Goal: Use online tool/utility

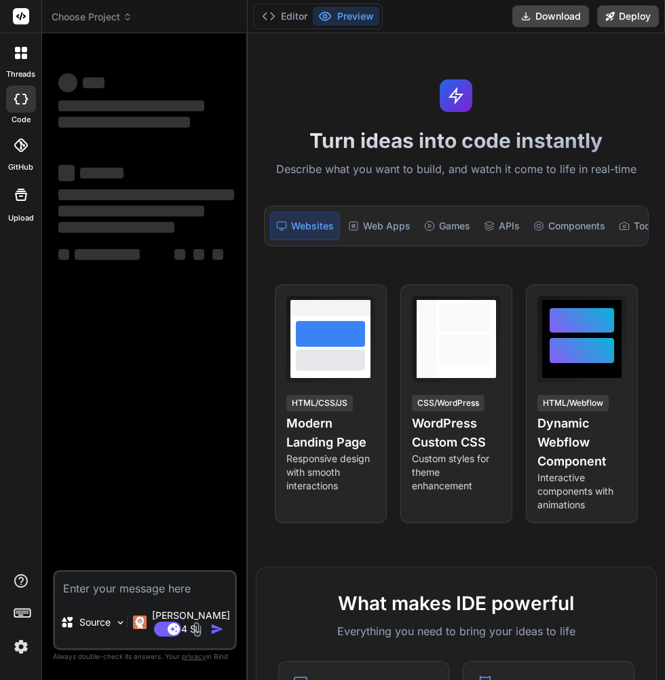
type textarea "x"
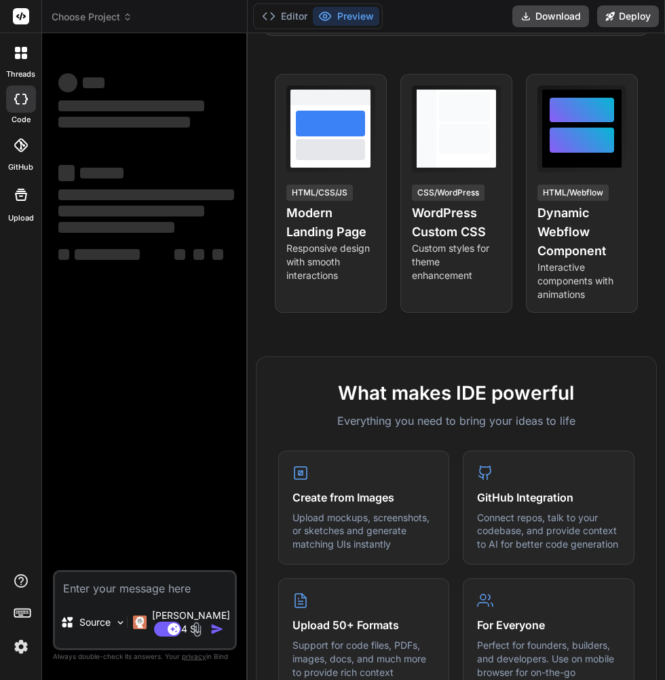
scroll to position [214, 0]
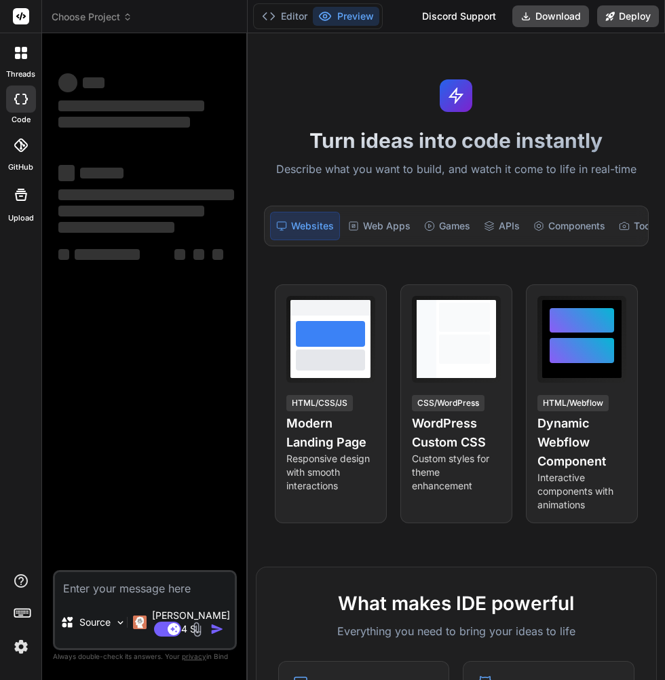
scroll to position [62, 0]
click at [107, 594] on textarea at bounding box center [145, 584] width 180 height 24
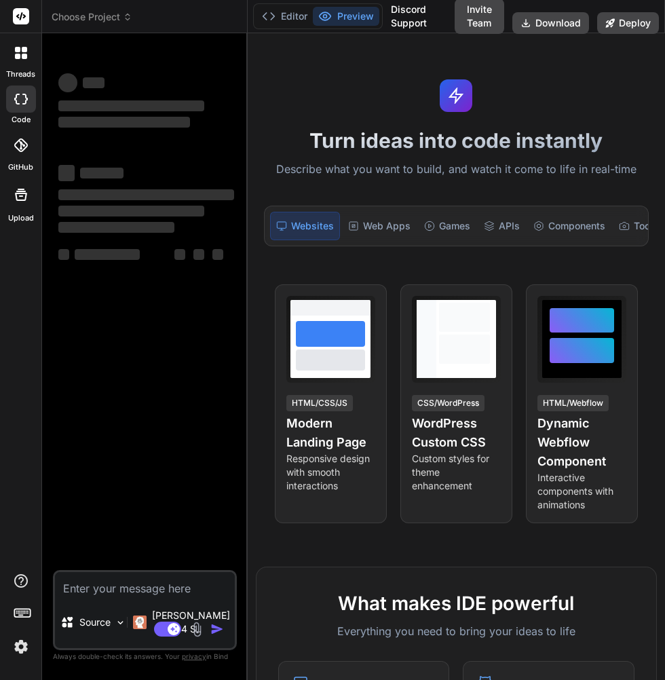
click at [93, 596] on textarea at bounding box center [145, 584] width 180 height 24
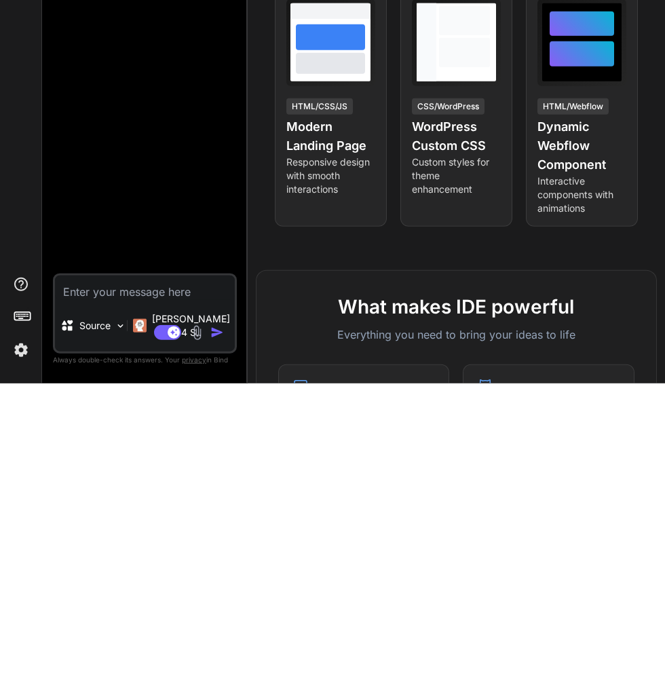
type textarea "x"
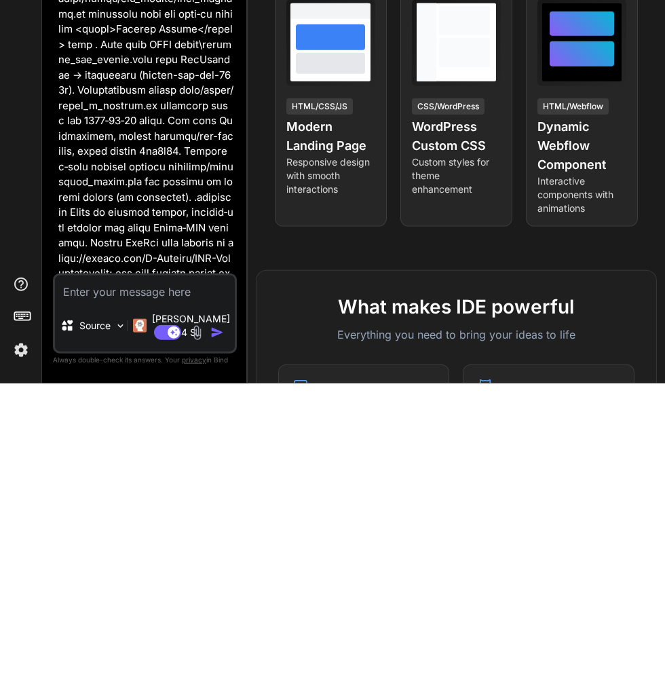
scroll to position [394, 0]
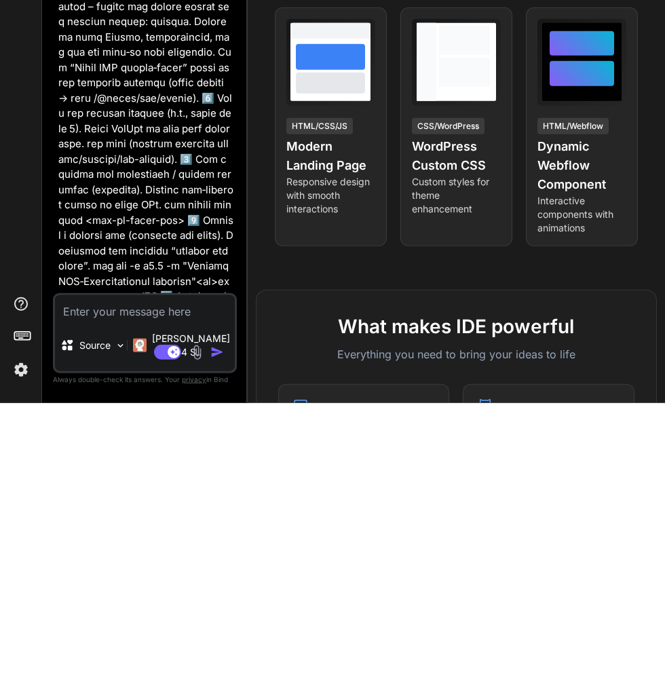
type textarea "D"
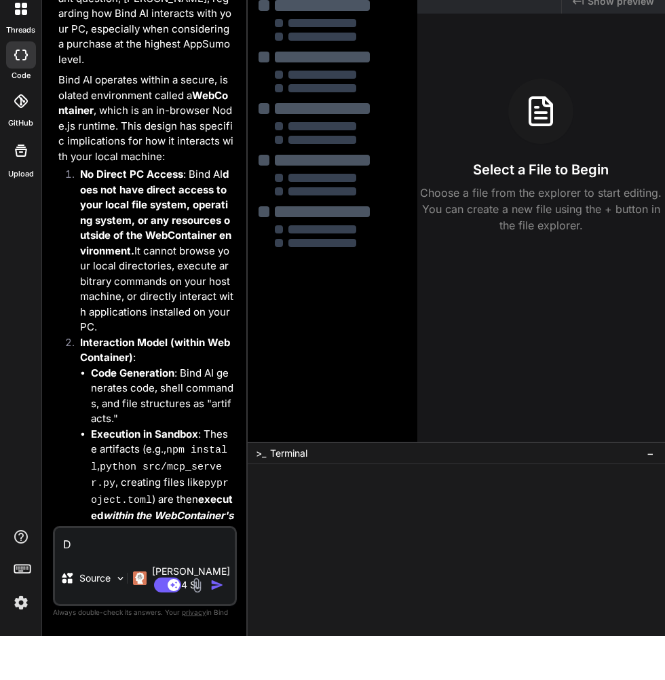
type textarea "x"
type textarea "Do"
type textarea "x"
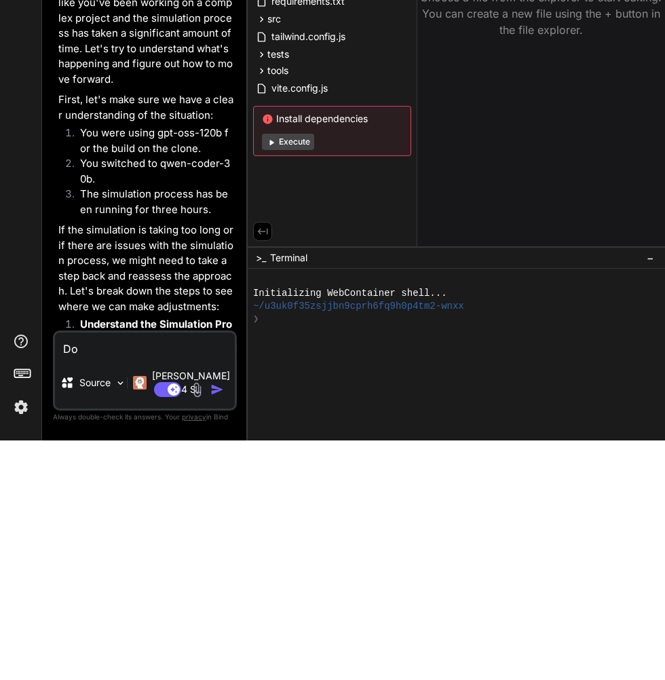
type textarea "Dow"
type textarea "x"
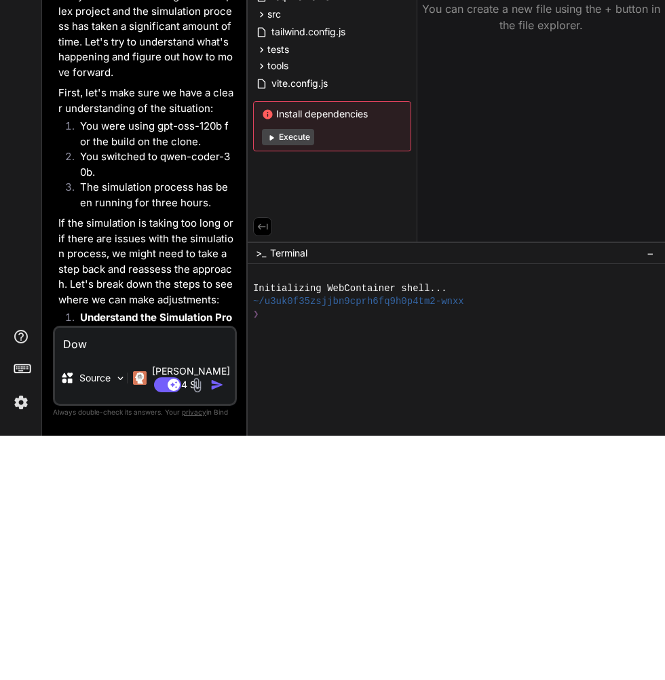
type textarea "Down"
type textarea "x"
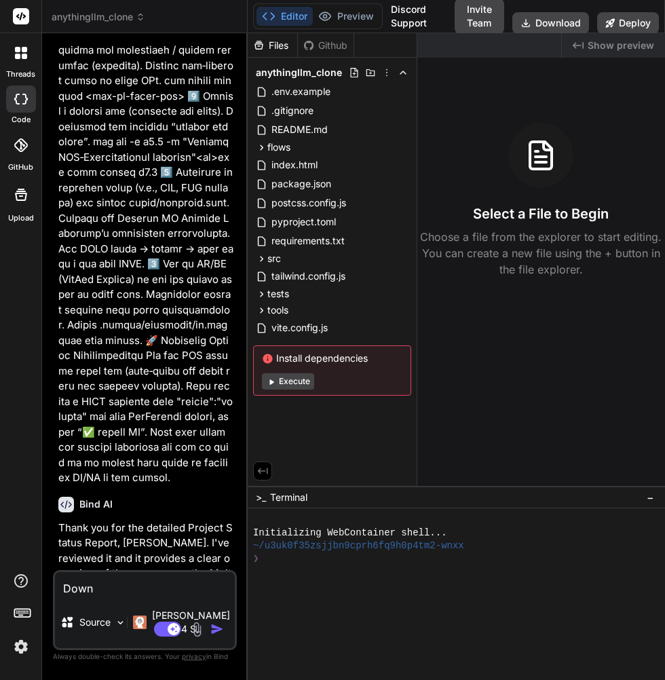
scroll to position [0, 0]
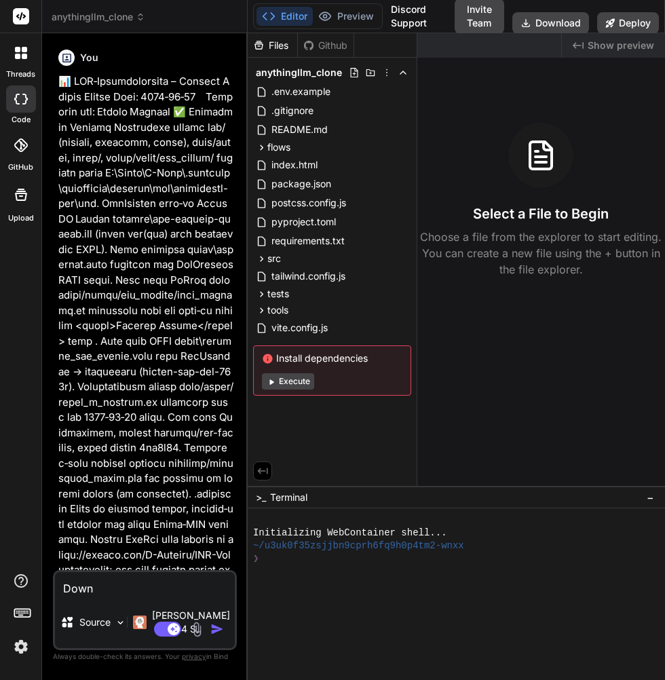
type textarea "Downe"
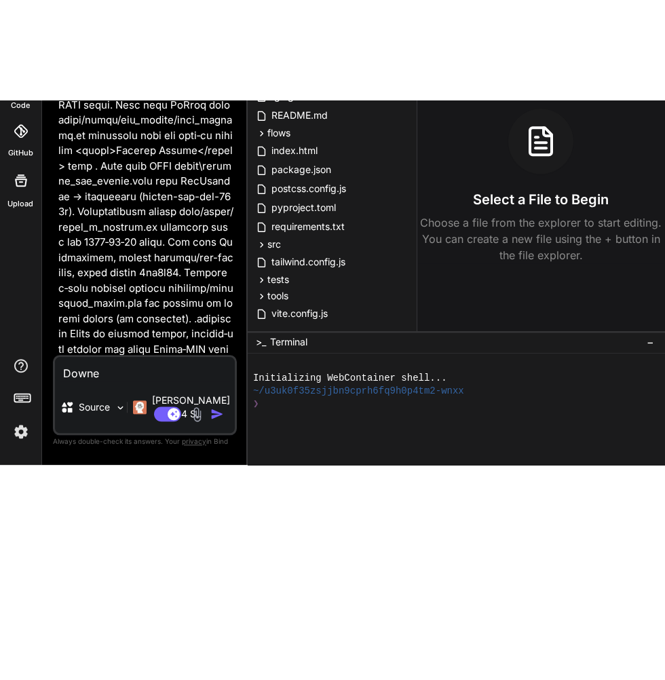
scroll to position [52, 0]
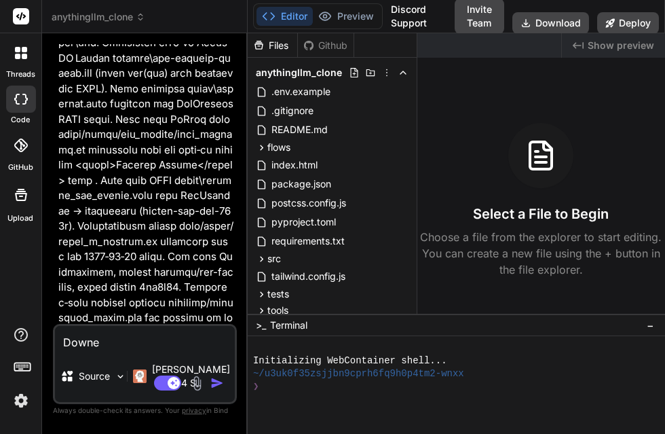
type textarea "x"
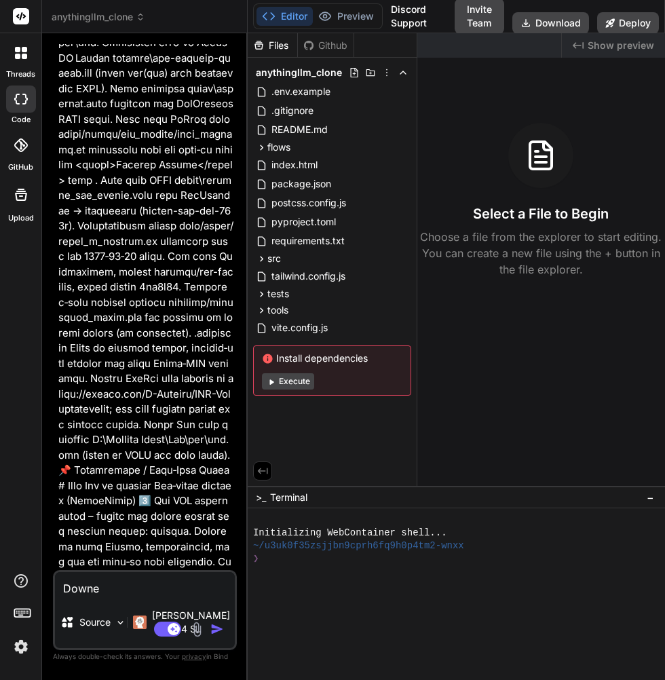
type textarea "Downe"
click at [660, 411] on div "Created with Pixso. Show preview Select a File to Begin Choose a file from the …" at bounding box center [541, 259] width 248 height 453
